Goal: Task Accomplishment & Management: Use online tool/utility

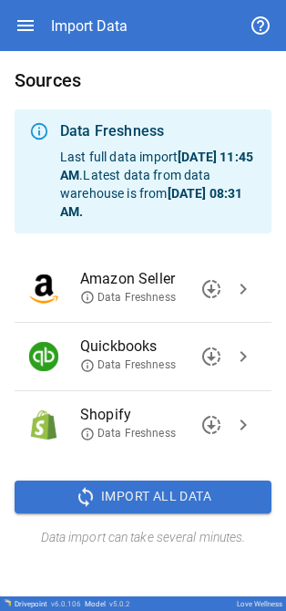
click at [253, 359] on span "chevron_right" at bounding box center [244, 357] width 22 height 22
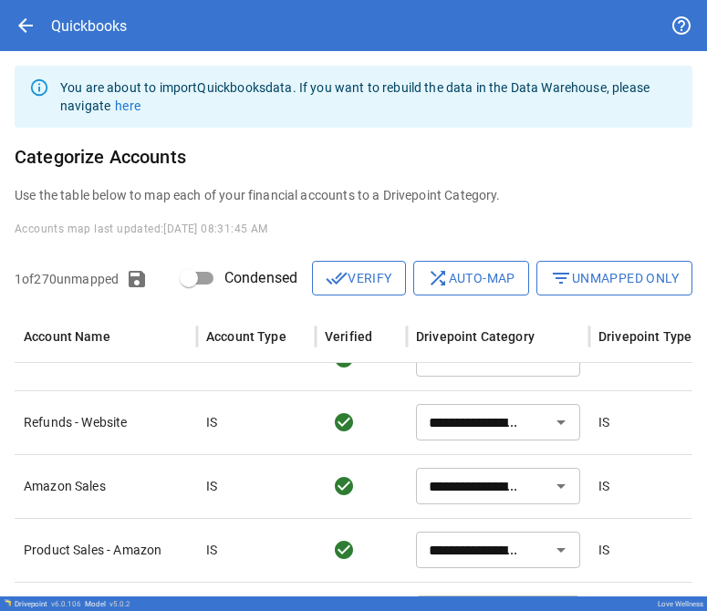
scroll to position [295, 0]
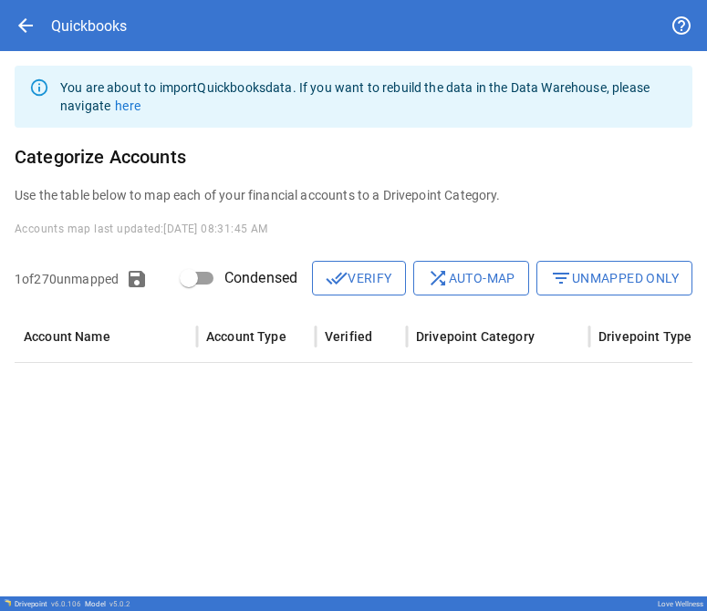
type input "**********"
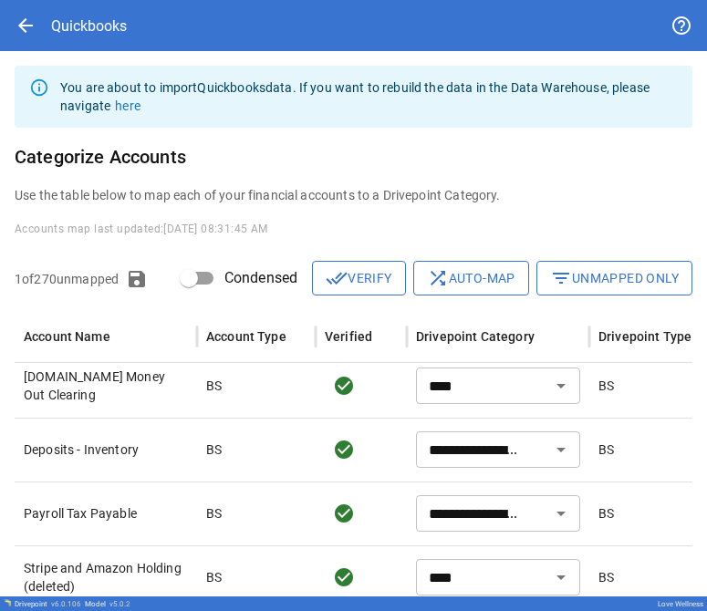
click at [286, 288] on button "filter_list Unmapped Only" at bounding box center [614, 278] width 156 height 35
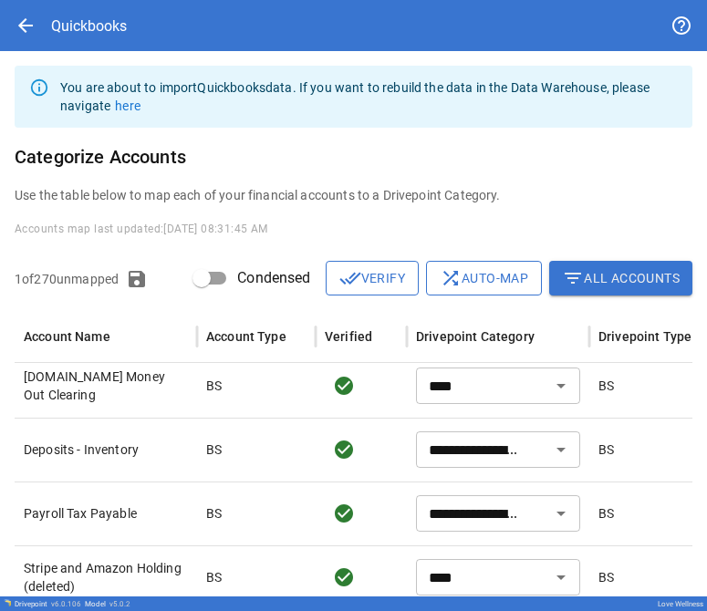
scroll to position [0, 0]
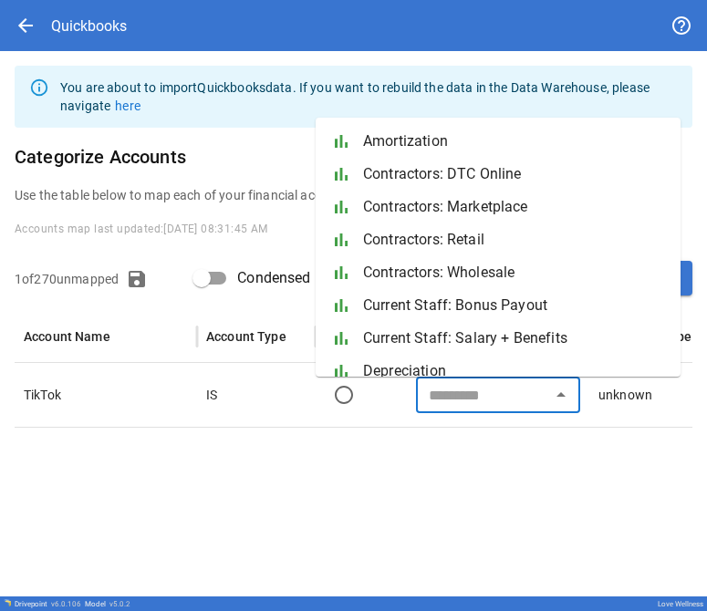
click at [286, 402] on input "text" at bounding box center [482, 395] width 123 height 26
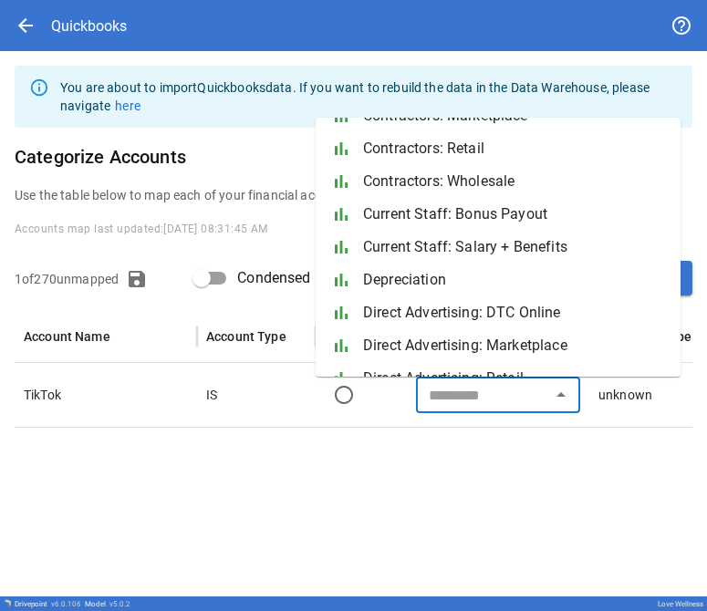
scroll to position [182, 0]
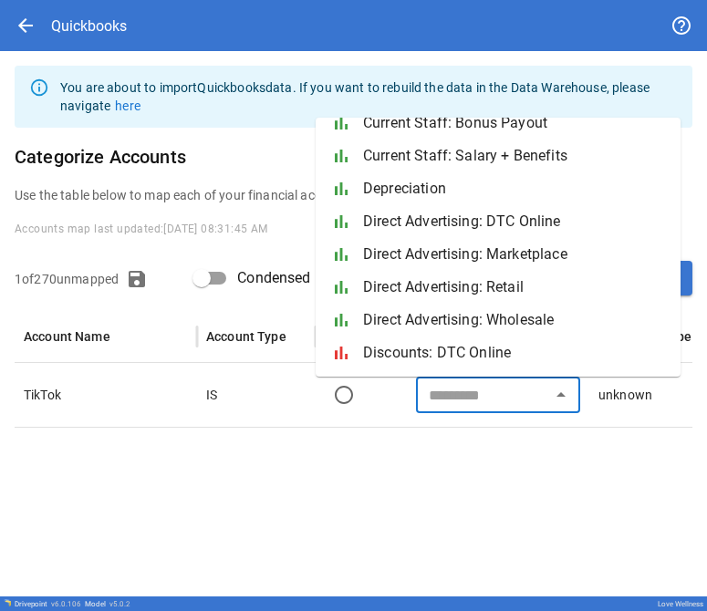
click at [286, 226] on span "Direct Advertising: DTC Online" at bounding box center [514, 222] width 303 height 22
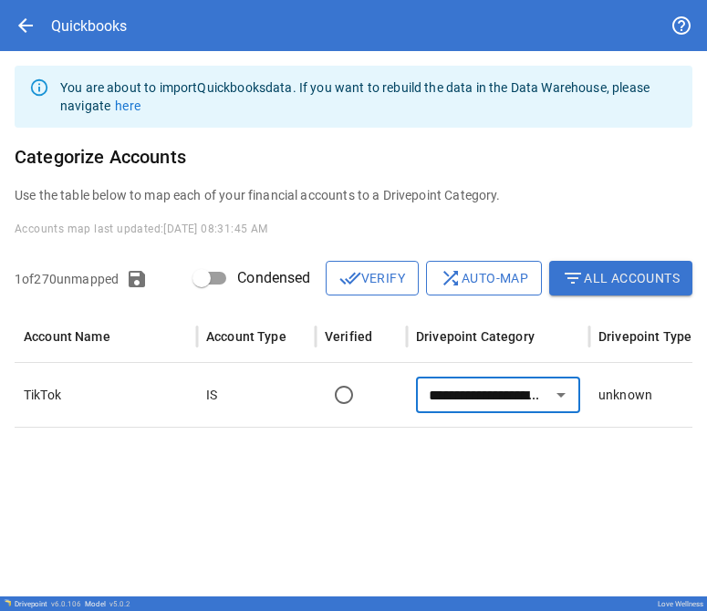
type input "**********"
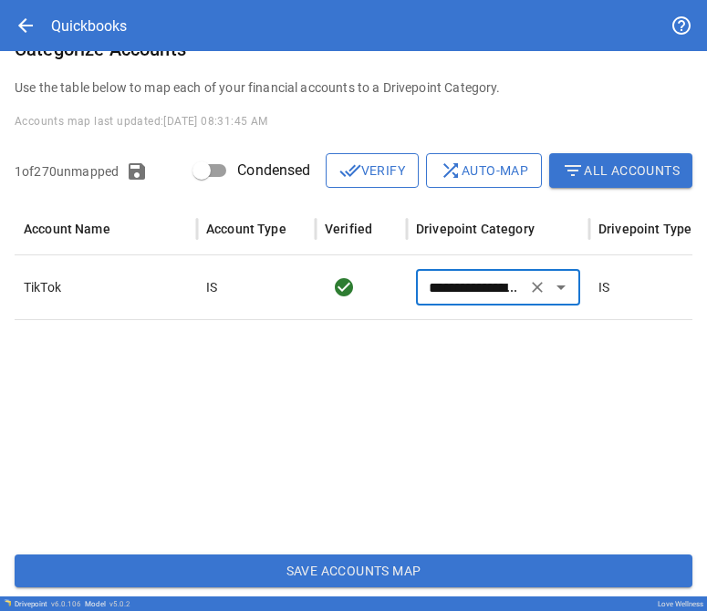
scroll to position [120, 0]
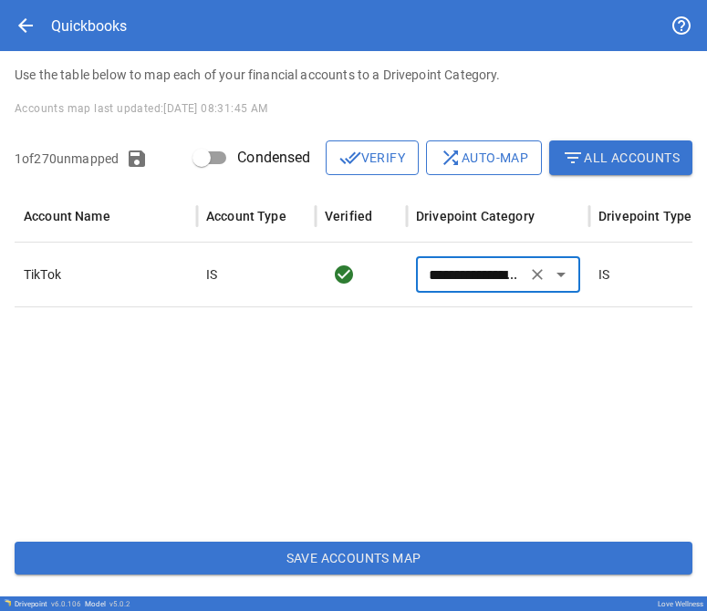
click at [286, 552] on button "Save Accounts Map" at bounding box center [354, 558] width 678 height 33
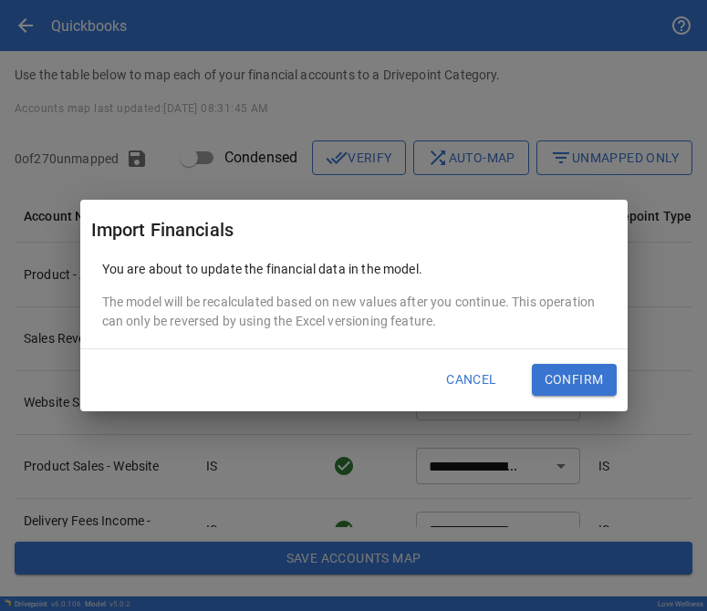
click at [286, 374] on button "Confirm" at bounding box center [574, 380] width 85 height 33
